Goal: Transaction & Acquisition: Subscribe to service/newsletter

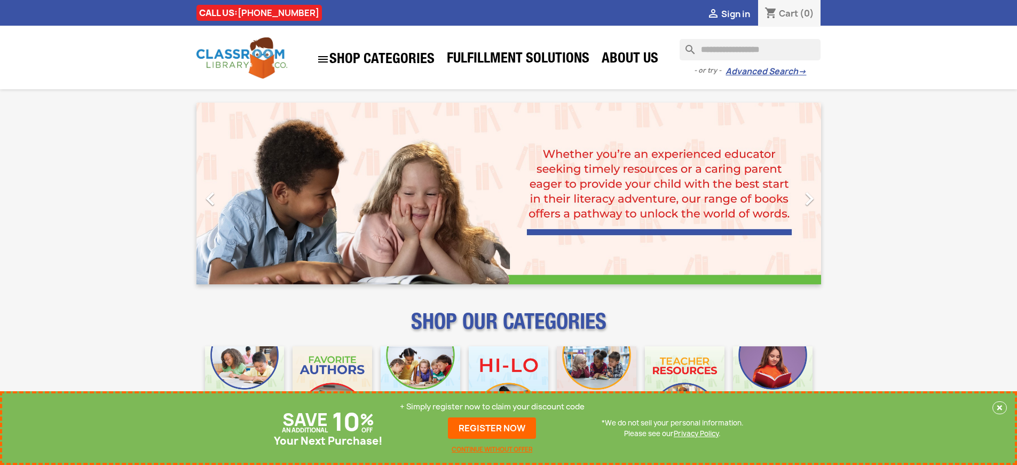
click at [492, 406] on p "+ Simply register now to claim your discount code" at bounding box center [492, 406] width 185 height 11
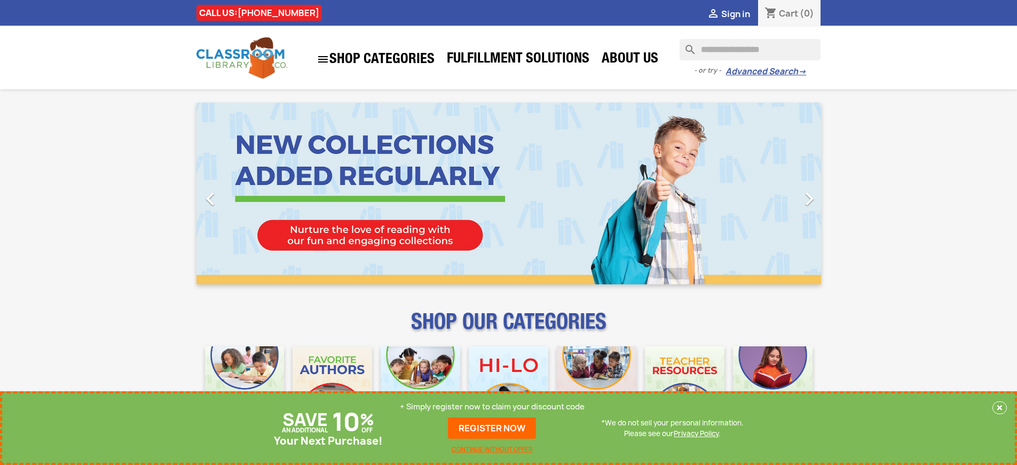
click at [492, 406] on p "+ Simply register now to claim your discount code" at bounding box center [492, 406] width 185 height 11
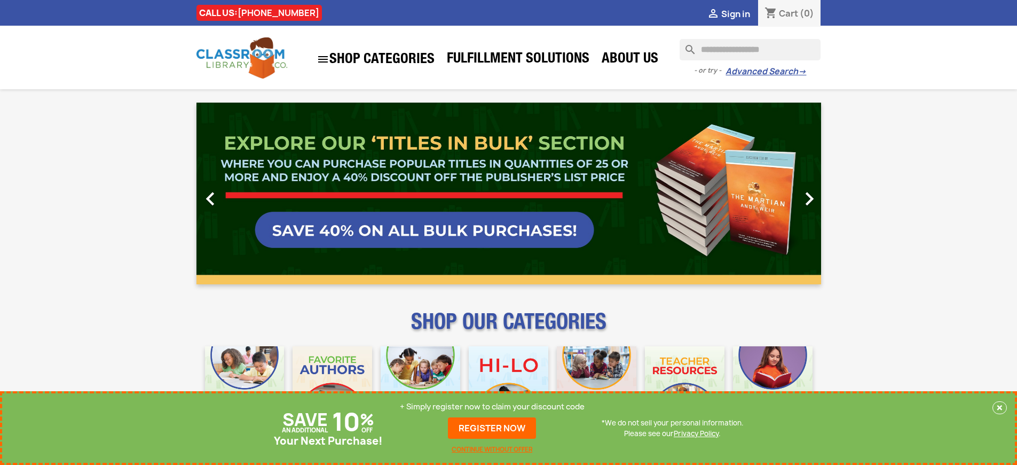
click at [492, 406] on p "+ Simply register now to claim your discount code" at bounding box center [492, 406] width 185 height 11
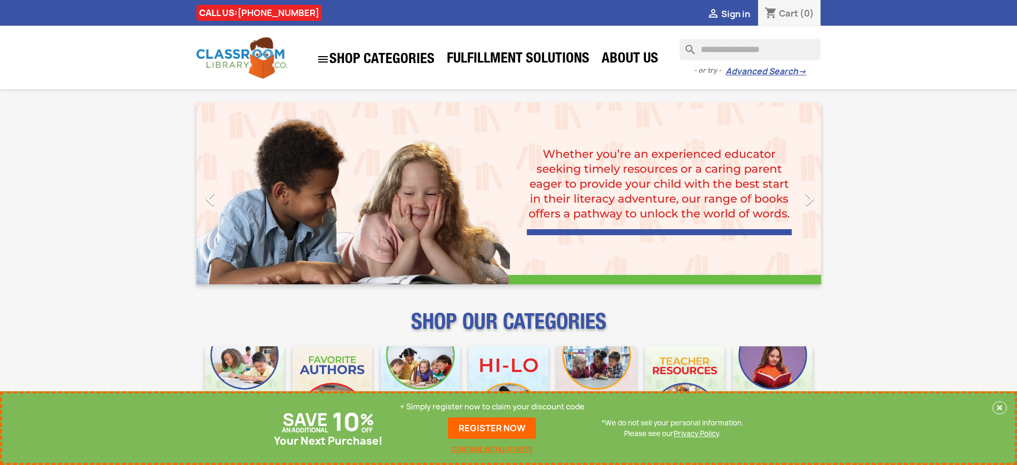
click at [492, 406] on p "+ Simply register now to claim your discount code" at bounding box center [492, 406] width 185 height 11
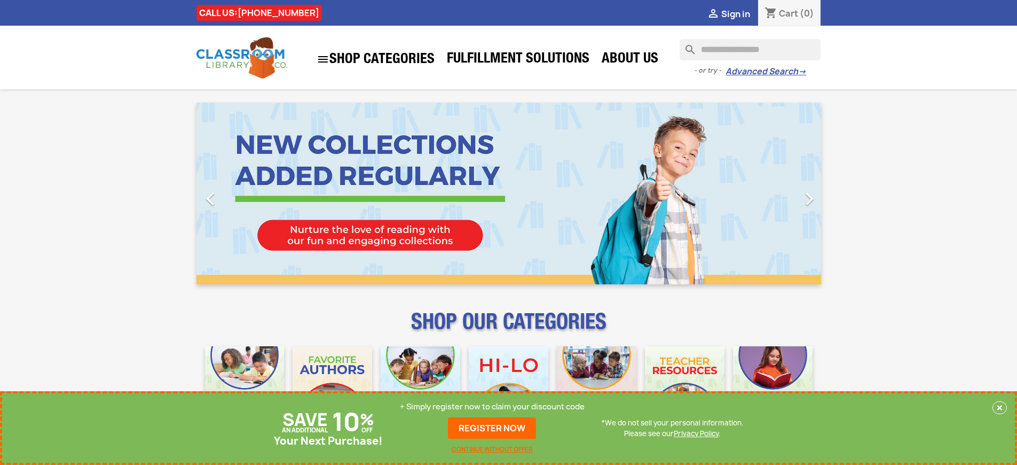
click at [492, 406] on p "+ Simply register now to claim your discount code" at bounding box center [492, 406] width 185 height 11
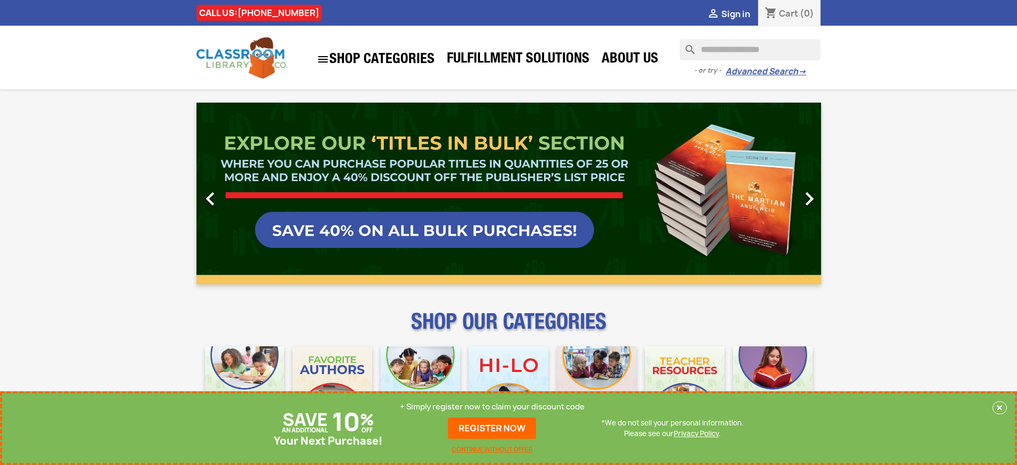
click at [492, 406] on p "+ Simply register now to claim your discount code" at bounding box center [492, 406] width 185 height 11
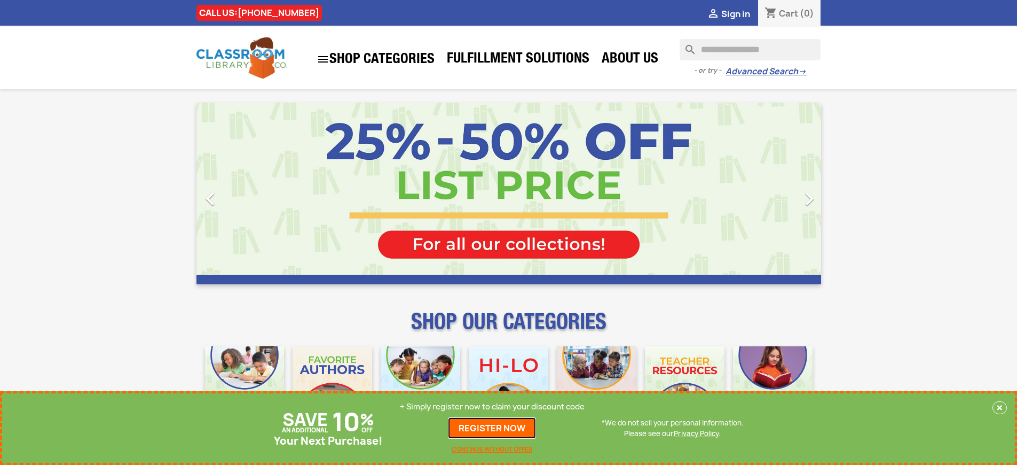
click at [492, 428] on link "REGISTER NOW" at bounding box center [492, 427] width 88 height 21
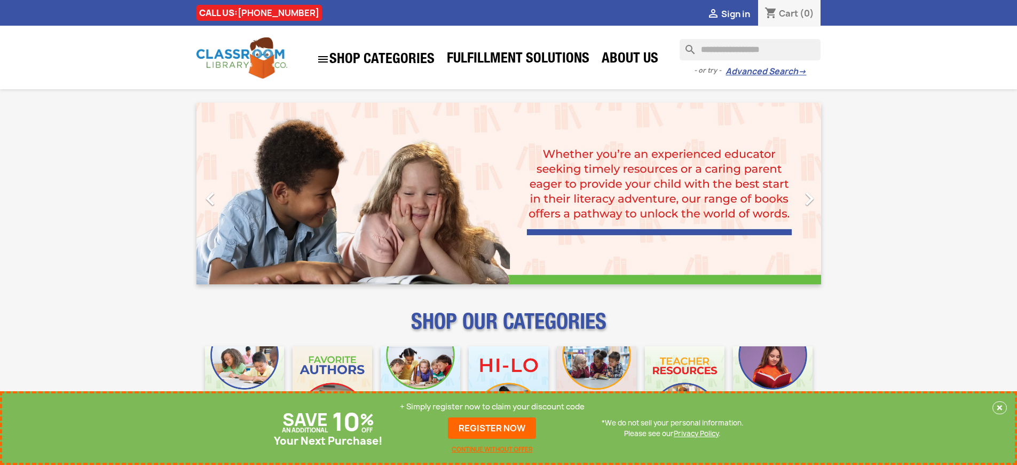
click at [492, 406] on p "+ Simply register now to claim your discount code" at bounding box center [492, 406] width 185 height 11
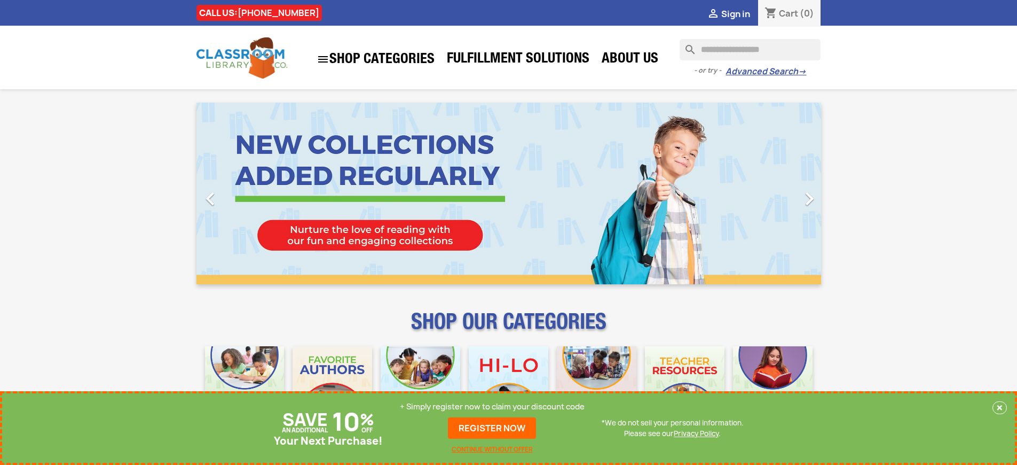
click at [492, 406] on p "+ Simply register now to claim your discount code" at bounding box center [492, 406] width 185 height 11
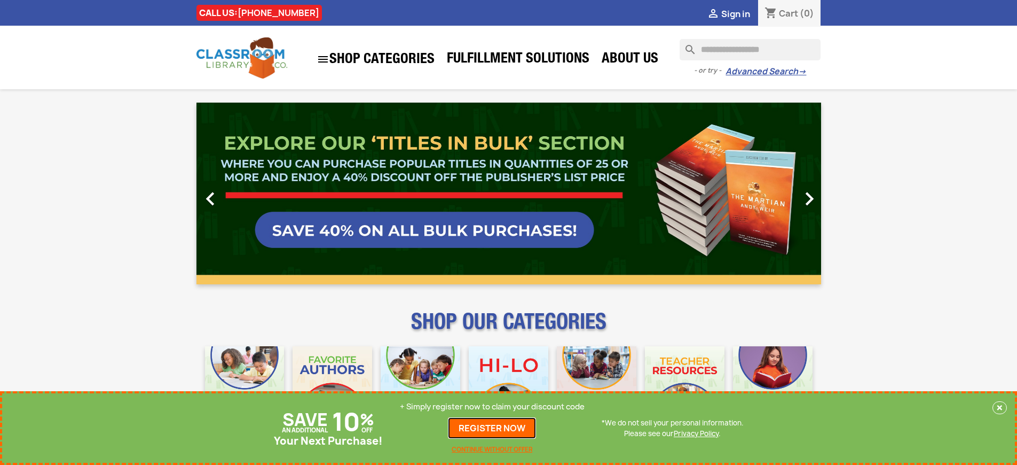
click at [492, 428] on link "REGISTER NOW" at bounding box center [492, 427] width 88 height 21
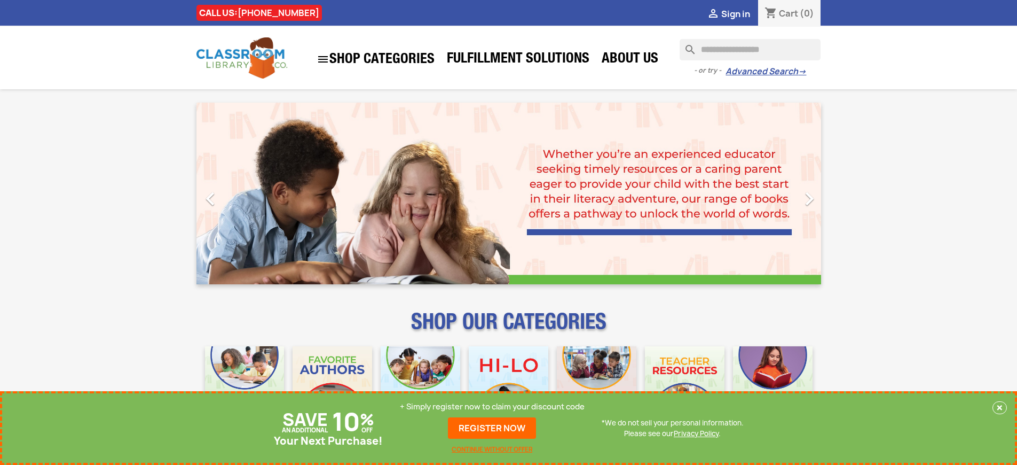
click at [492, 406] on p "+ Simply register now to claim your discount code" at bounding box center [492, 406] width 185 height 11
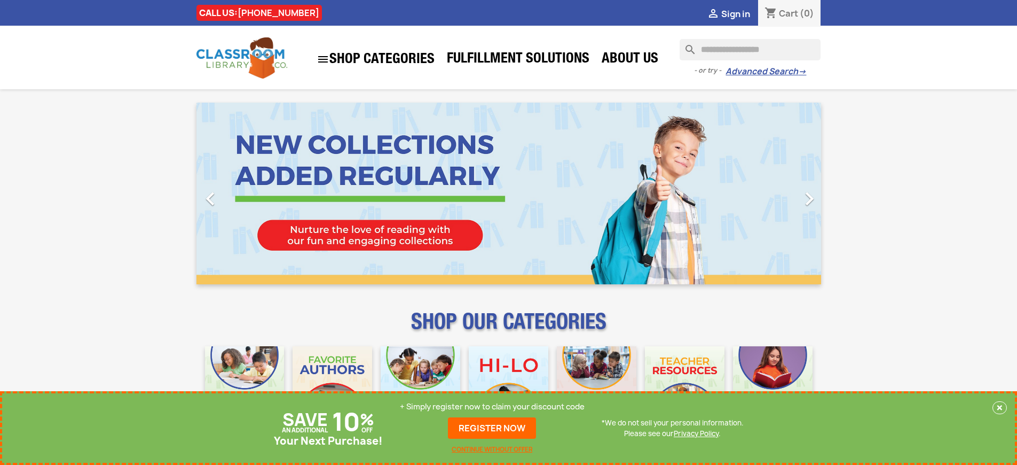
click at [492, 406] on p "+ Simply register now to claim your discount code" at bounding box center [492, 406] width 185 height 11
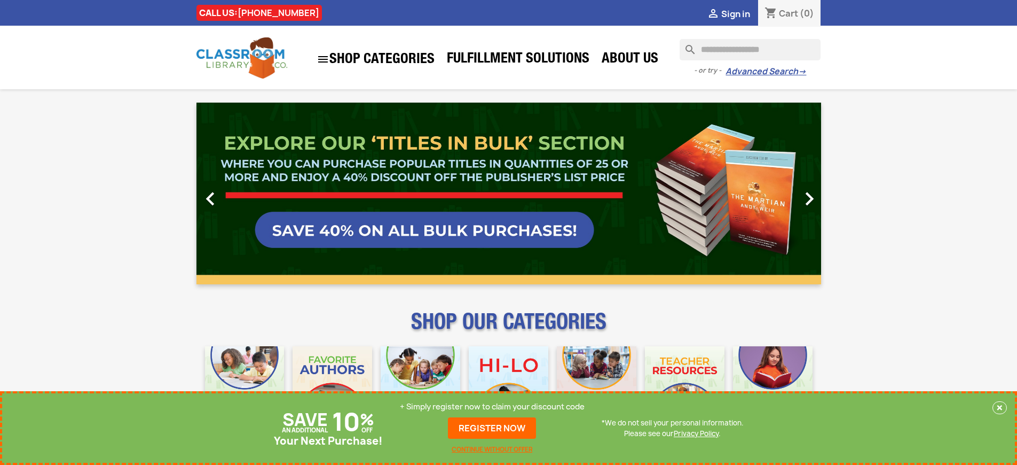
click at [492, 428] on link "REGISTER NOW" at bounding box center [492, 427] width 88 height 21
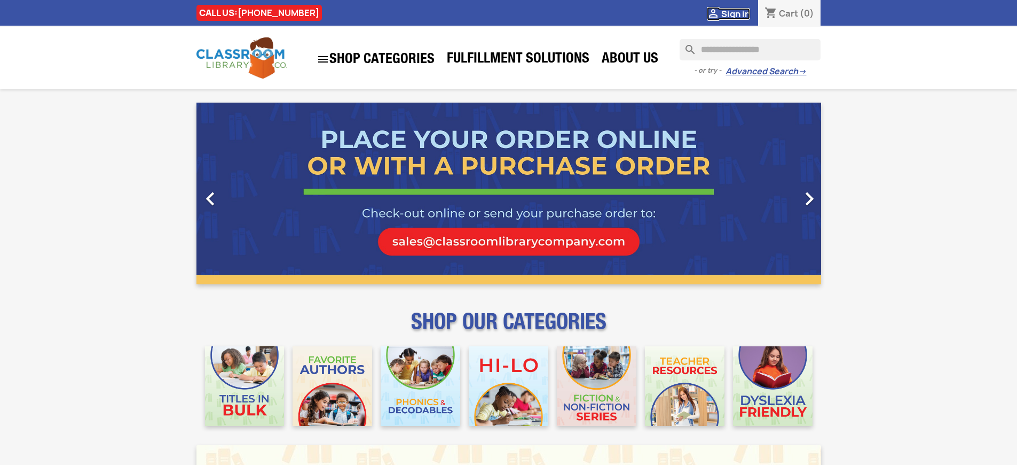
click at [735, 13] on span "Sign in" at bounding box center [735, 14] width 29 height 12
